Goal: Task Accomplishment & Management: Manage account settings

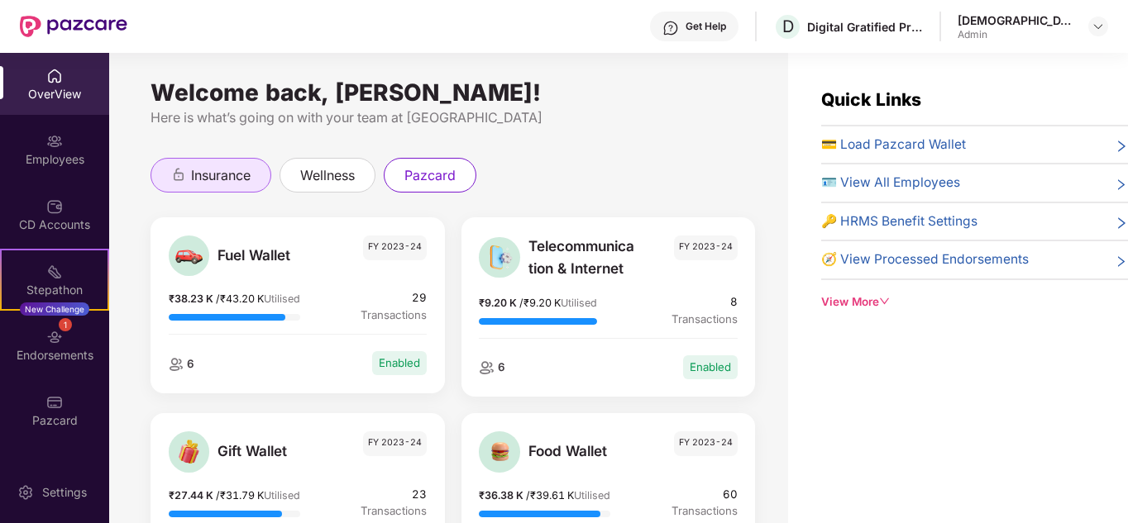
click at [212, 177] on span "insurance" at bounding box center [221, 175] width 60 height 21
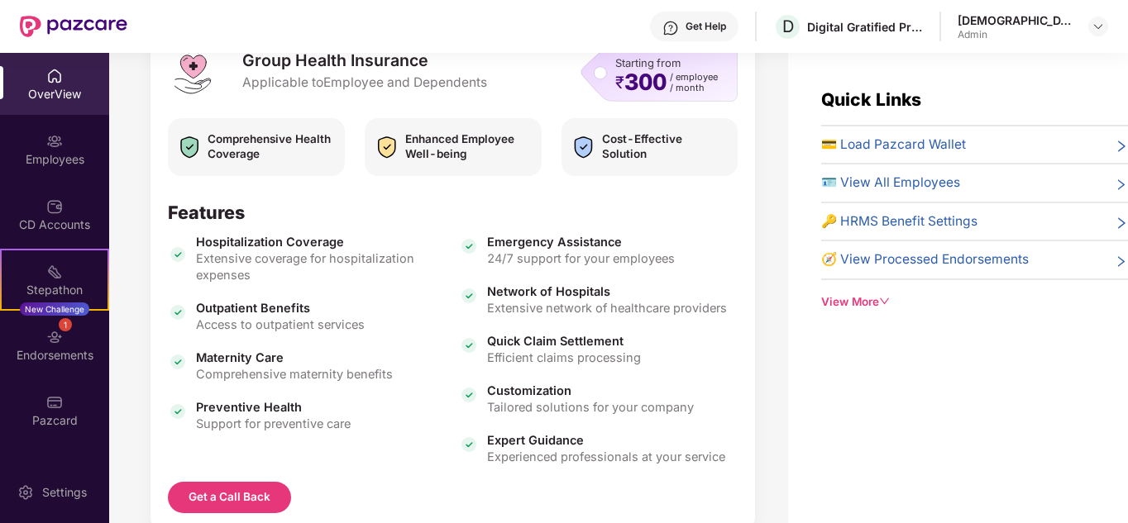
scroll to position [312, 0]
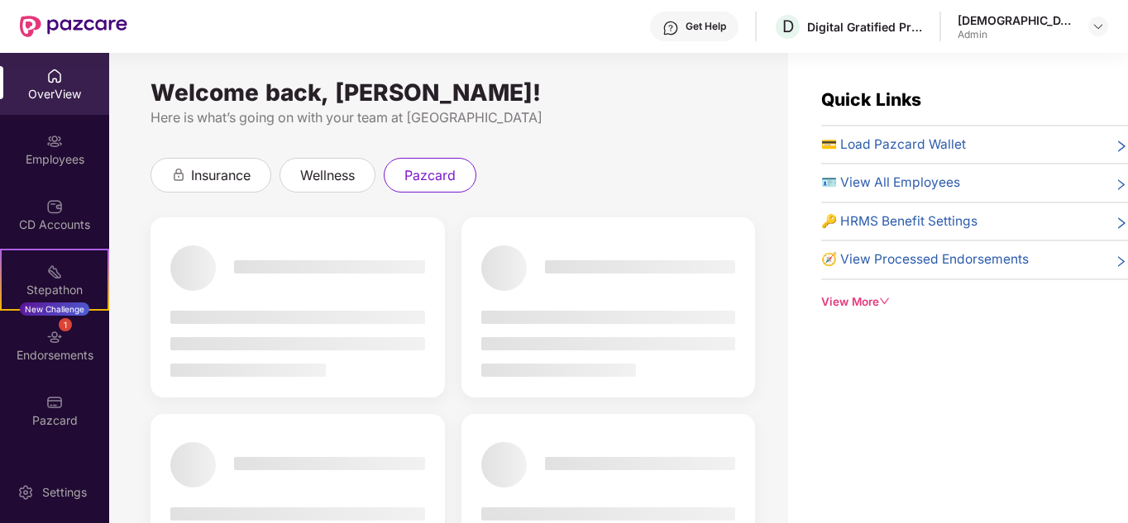
click at [893, 217] on span "🔑 HRMS Benefit Settings" at bounding box center [899, 222] width 156 height 20
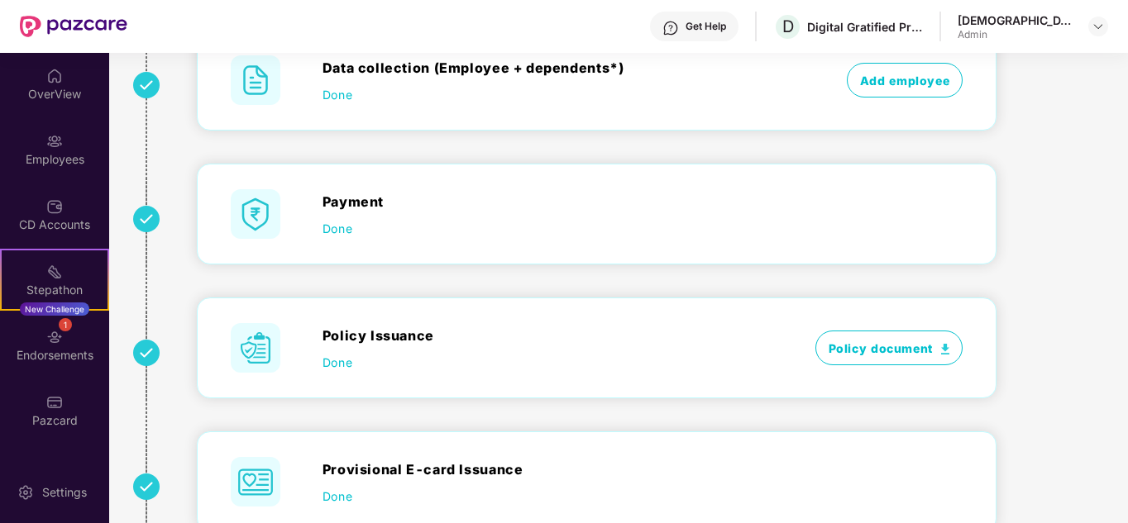
scroll to position [106, 0]
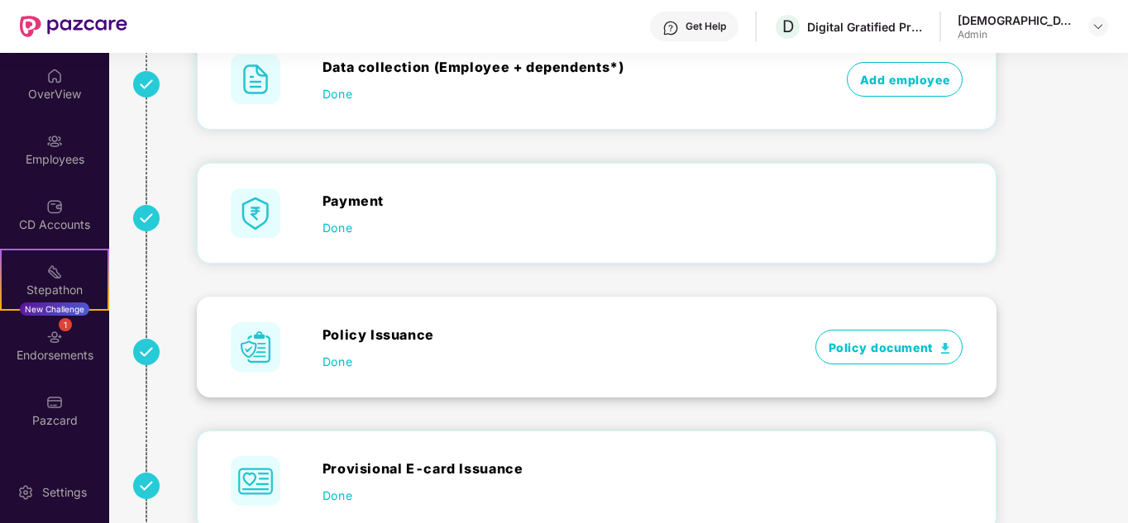
click at [867, 342] on span "Policy document" at bounding box center [889, 347] width 148 height 35
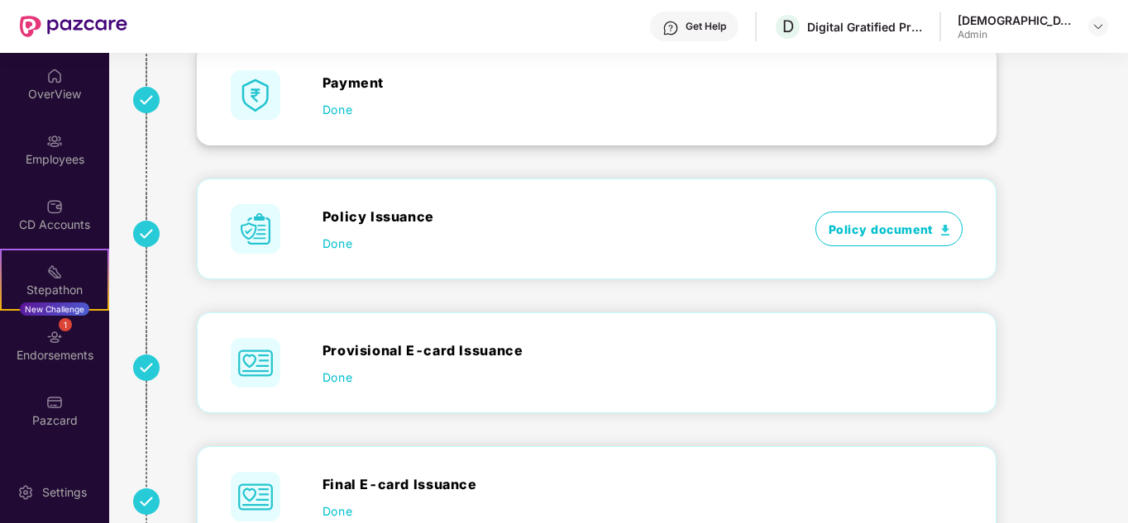
scroll to position [287, 0]
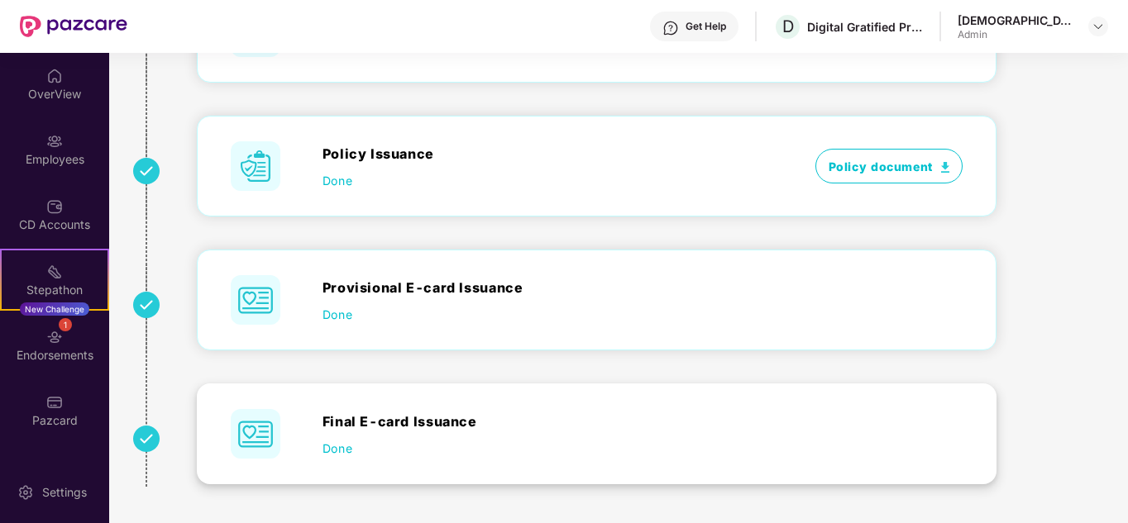
click at [336, 451] on span "Done" at bounding box center [337, 448] width 30 height 17
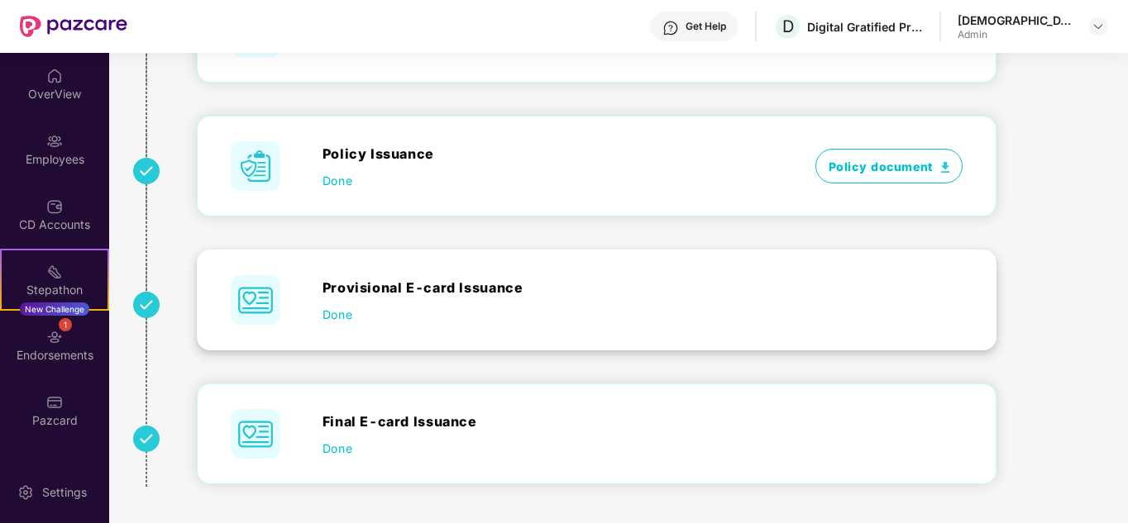
click at [338, 317] on span "Done" at bounding box center [337, 314] width 30 height 17
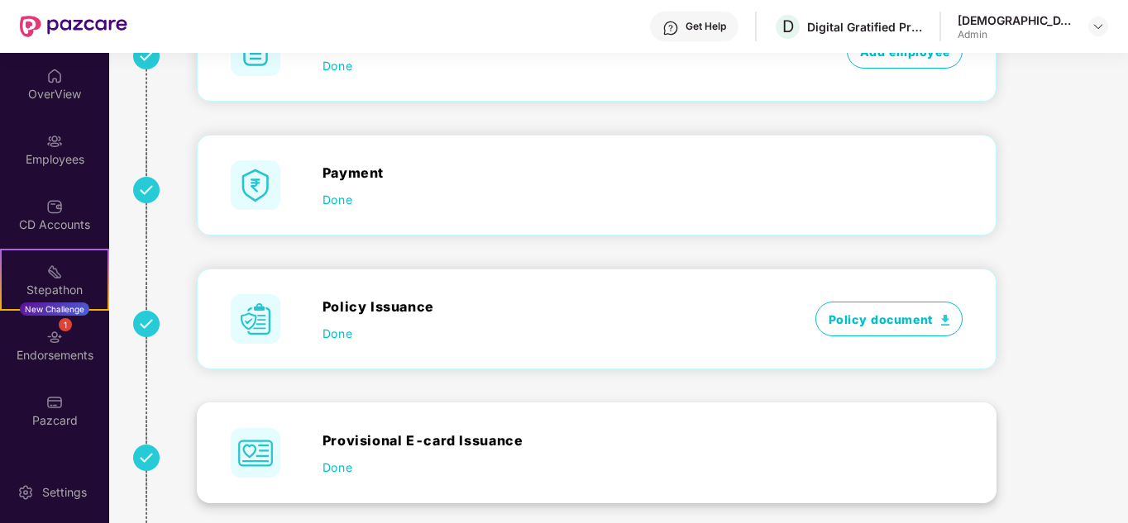
scroll to position [131, 0]
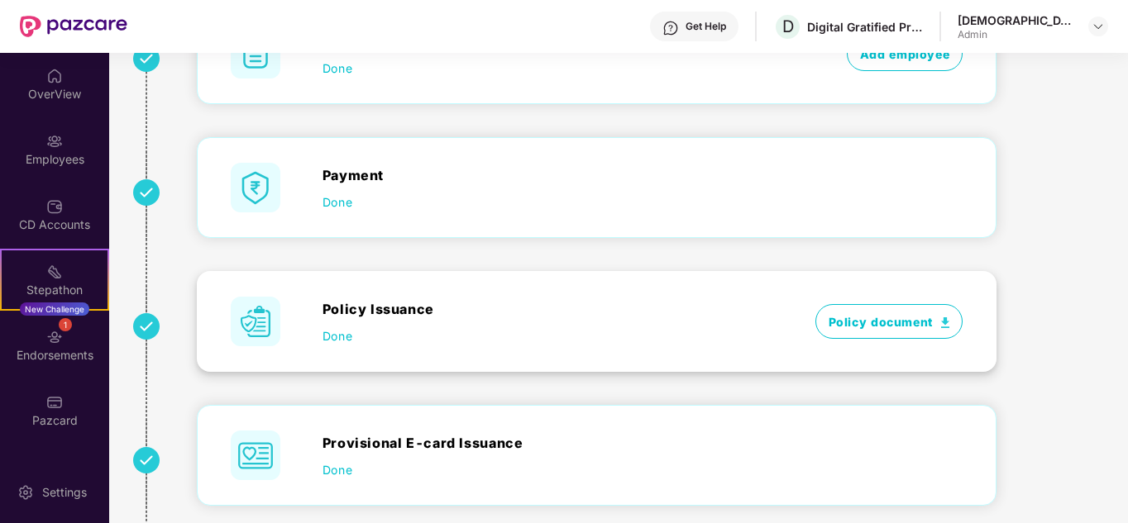
click at [336, 332] on span "Done" at bounding box center [337, 335] width 30 height 17
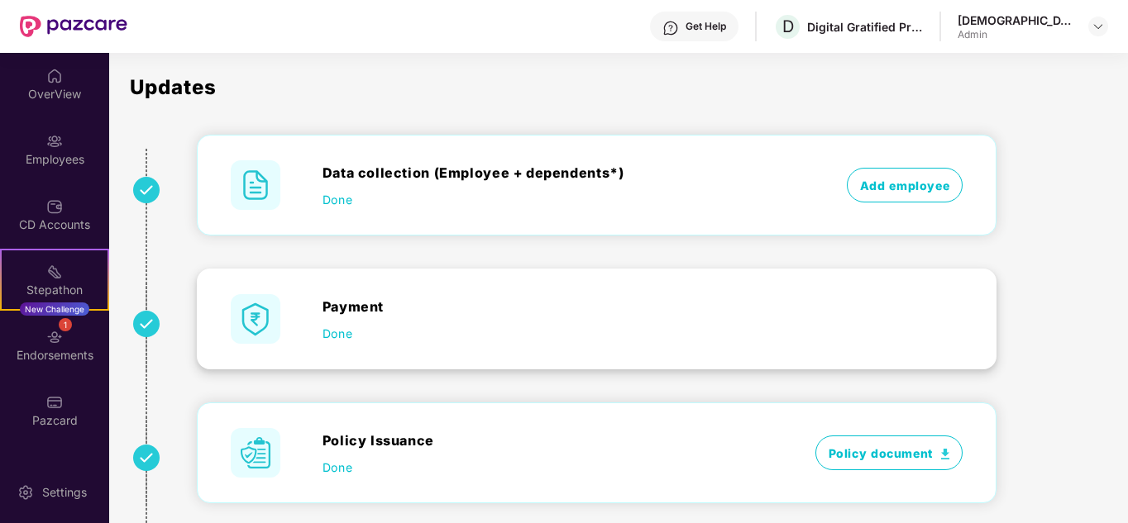
click at [336, 332] on span "Done" at bounding box center [337, 333] width 30 height 17
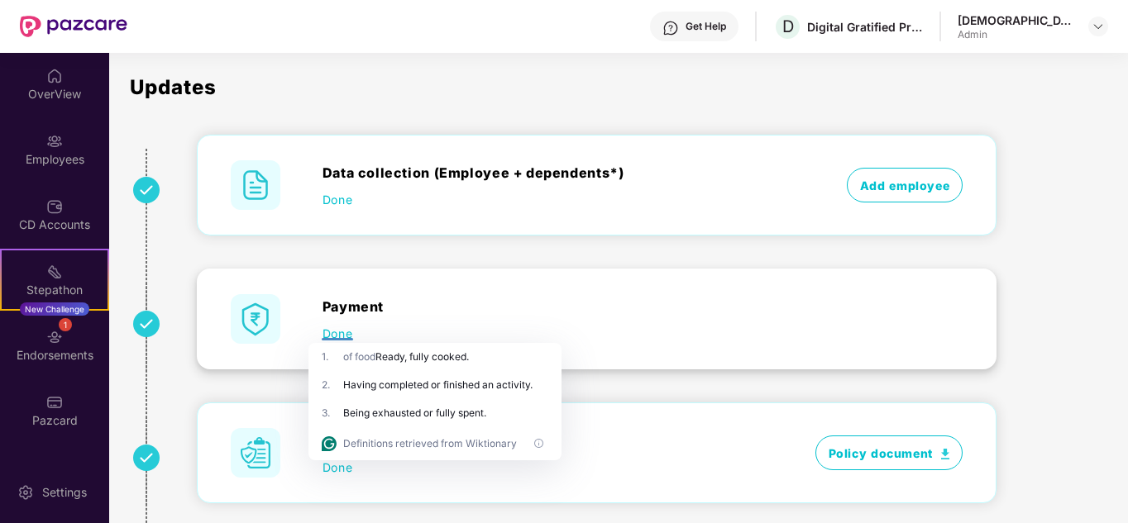
click at [502, 346] on div "1 . of food Ready, fully cooked." at bounding box center [434, 357] width 253 height 28
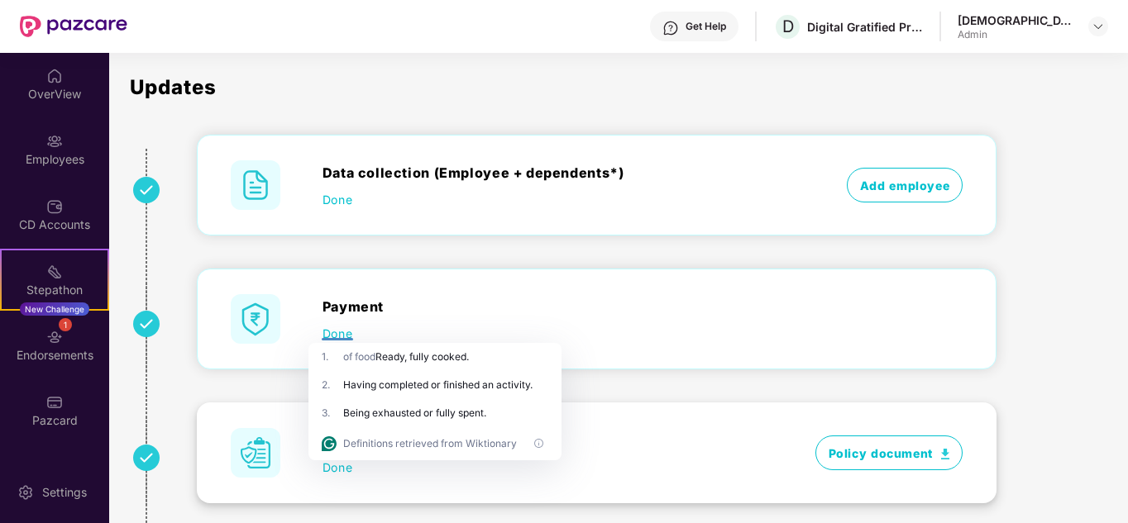
click at [868, 446] on span "Policy document" at bounding box center [889, 453] width 148 height 35
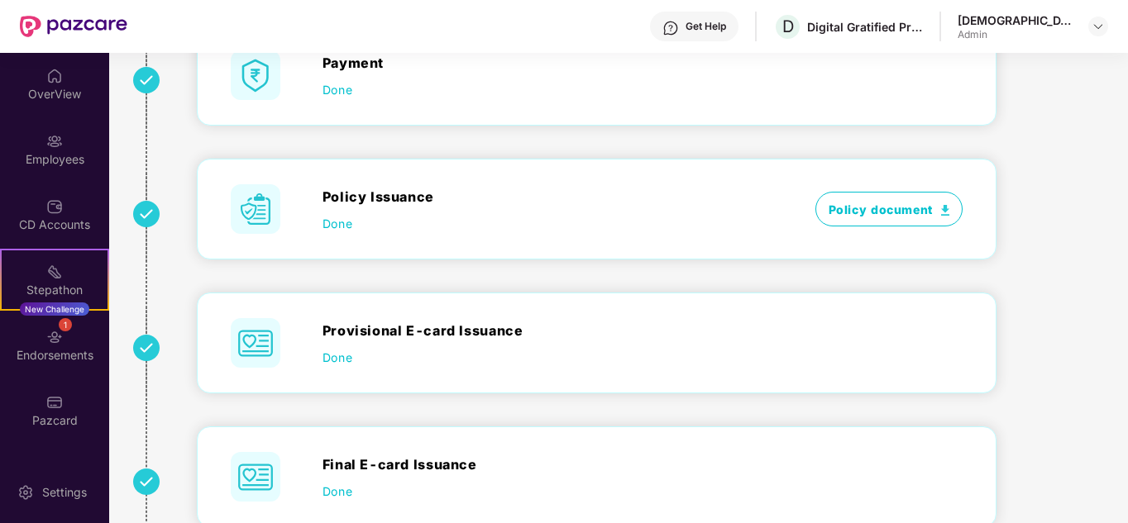
scroll to position [287, 0]
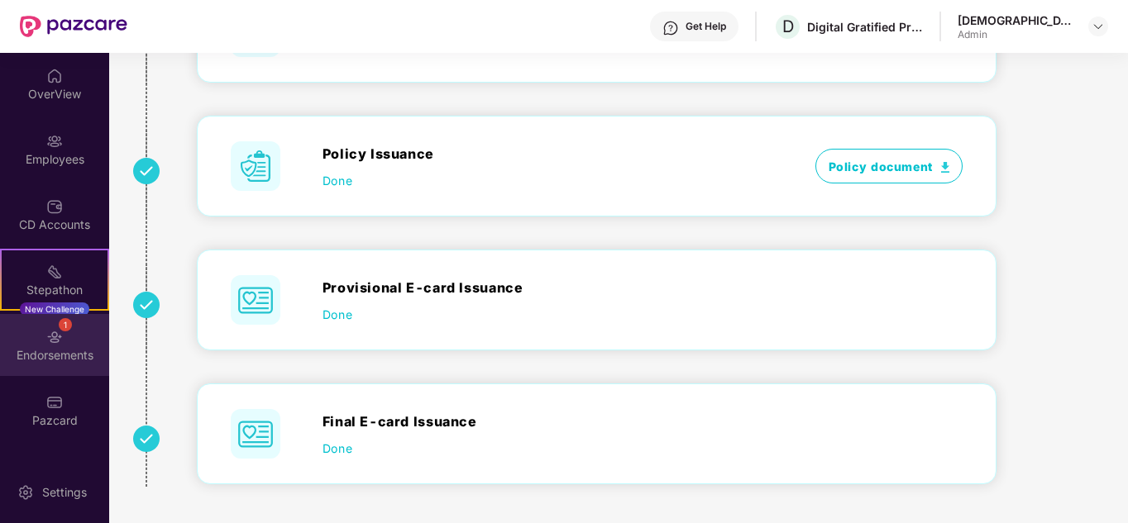
click at [52, 334] on img at bounding box center [54, 337] width 17 height 17
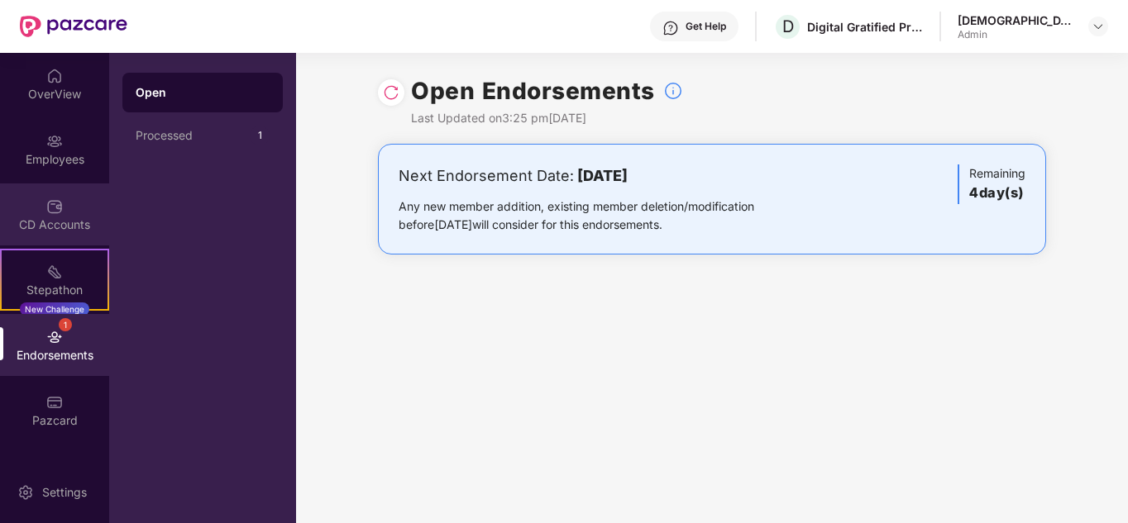
click at [59, 191] on div "CD Accounts" at bounding box center [54, 215] width 109 height 62
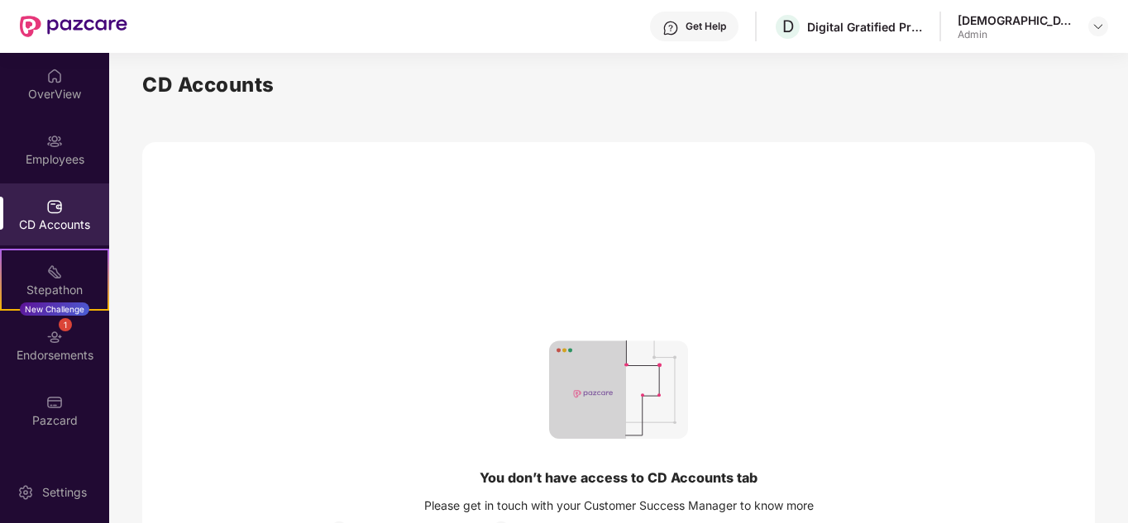
scroll to position [123, 0]
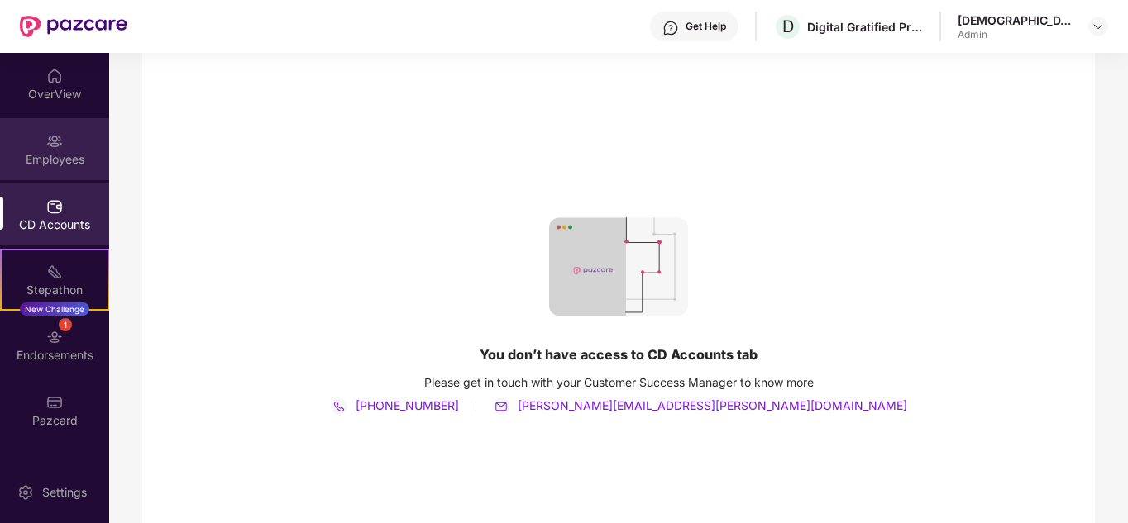
click at [36, 155] on div "Employees" at bounding box center [54, 159] width 109 height 17
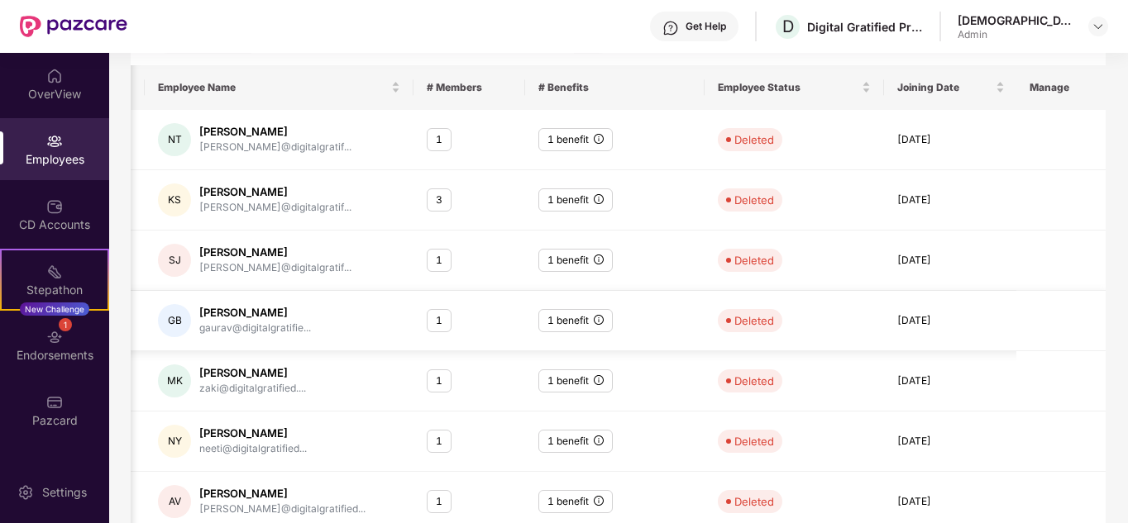
scroll to position [333, 0]
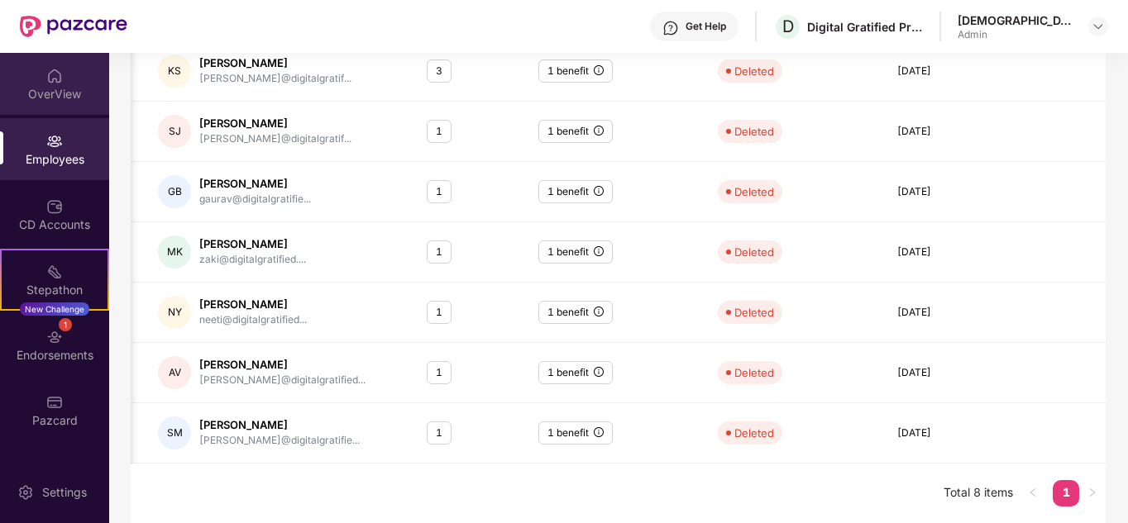
click at [66, 87] on div "OverView" at bounding box center [54, 93] width 109 height 17
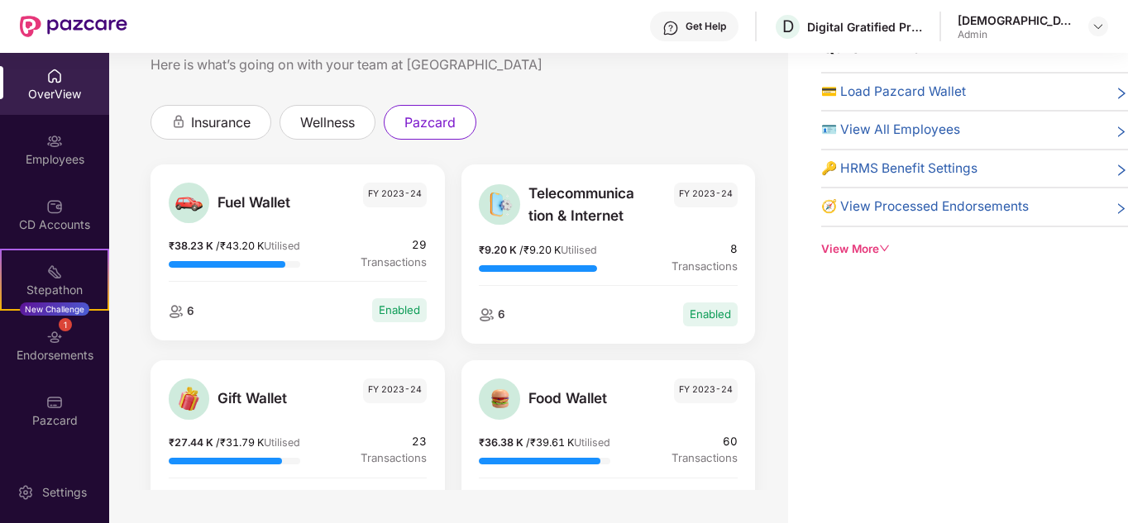
click at [833, 250] on div "View More" at bounding box center [974, 249] width 307 height 17
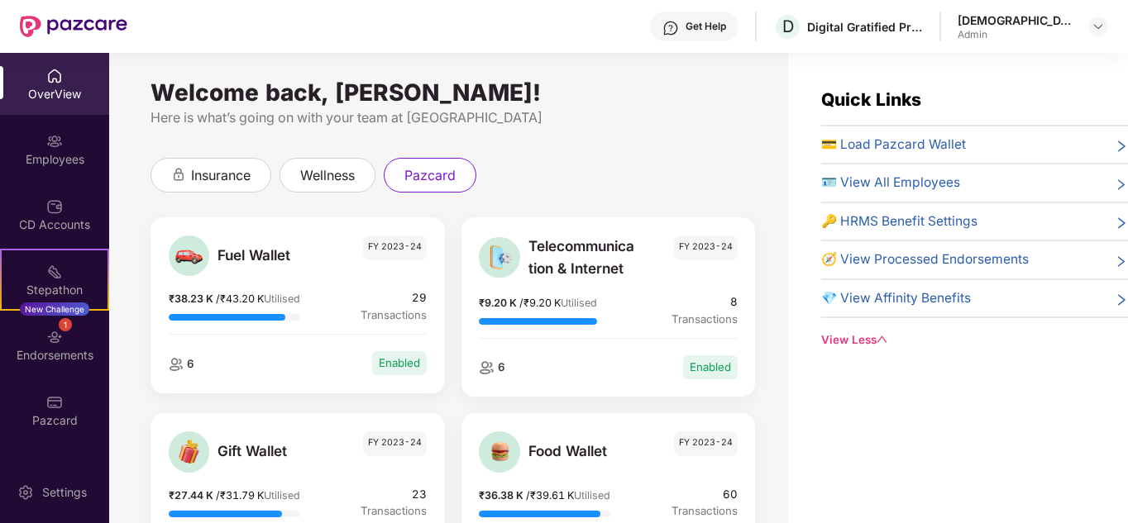
click at [885, 230] on span "🔑 HRMS Benefit Settings" at bounding box center [899, 222] width 156 height 20
click at [898, 150] on span "💳 Load Pazcard Wallet" at bounding box center [893, 145] width 145 height 20
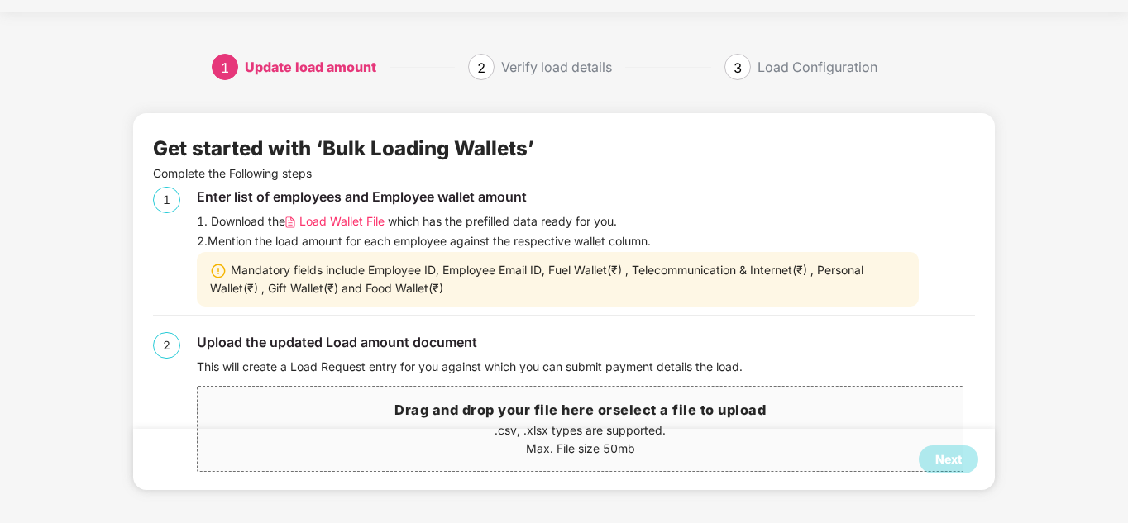
scroll to position [0, 2]
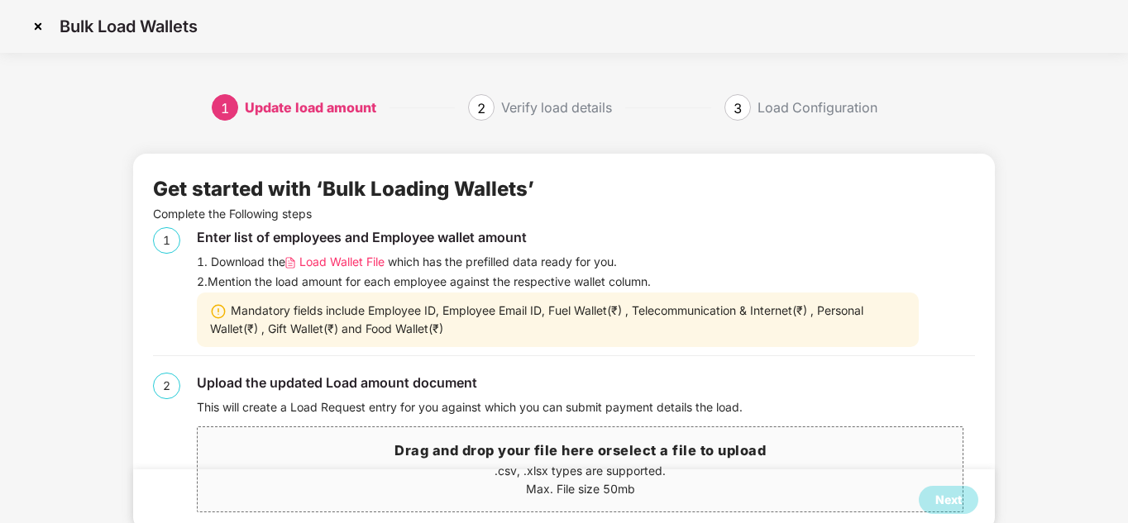
click at [460, 374] on div "Upload the updated Load amount document" at bounding box center [586, 383] width 778 height 21
